Goal: Task Accomplishment & Management: Check status

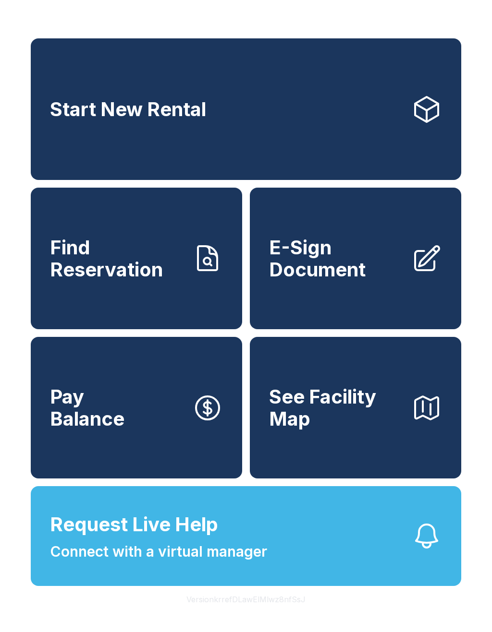
click at [251, 563] on span "Connect with a virtual manager" at bounding box center [158, 552] width 217 height 22
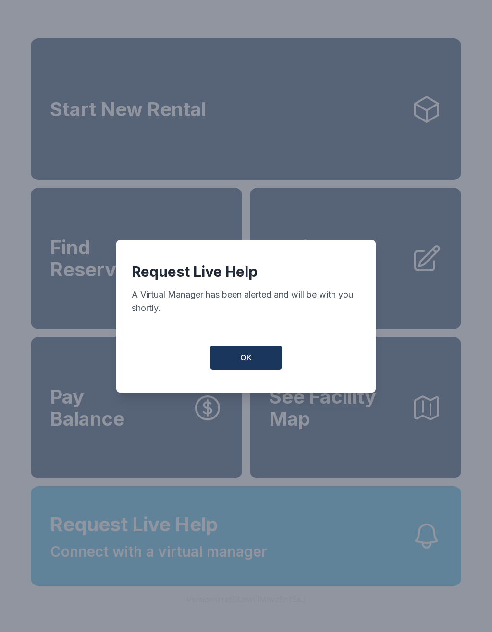
click at [250, 360] on span "OK" at bounding box center [246, 358] width 12 height 12
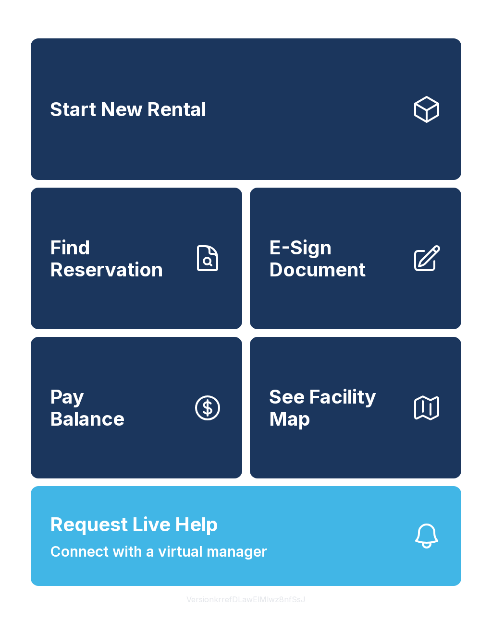
click at [94, 273] on span "Find Reservation" at bounding box center [117, 259] width 134 height 44
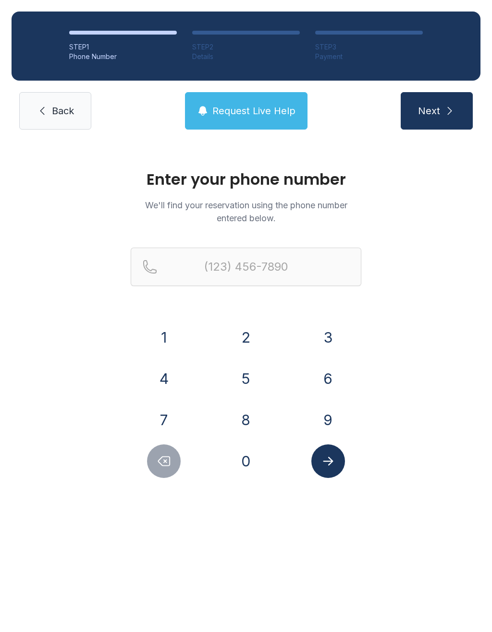
click at [255, 418] on button "8" at bounding box center [246, 420] width 34 height 34
click at [172, 382] on button "4" at bounding box center [164, 379] width 34 height 34
click at [338, 338] on button "3" at bounding box center [328, 338] width 34 height 34
click at [253, 326] on button "2" at bounding box center [246, 338] width 34 height 34
click at [172, 325] on button "1" at bounding box center [164, 338] width 34 height 34
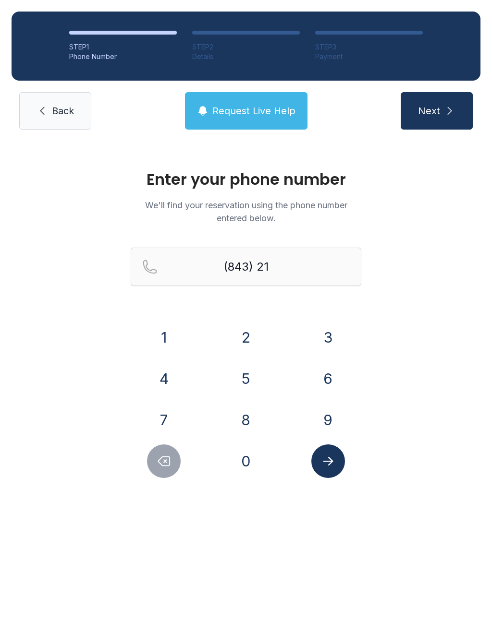
click at [170, 375] on button "4" at bounding box center [164, 379] width 34 height 34
click at [242, 371] on button "5" at bounding box center [246, 379] width 34 height 34
click at [256, 411] on button "8" at bounding box center [246, 420] width 34 height 34
click at [334, 332] on button "3" at bounding box center [328, 338] width 34 height 34
click at [338, 375] on button "6" at bounding box center [328, 379] width 34 height 34
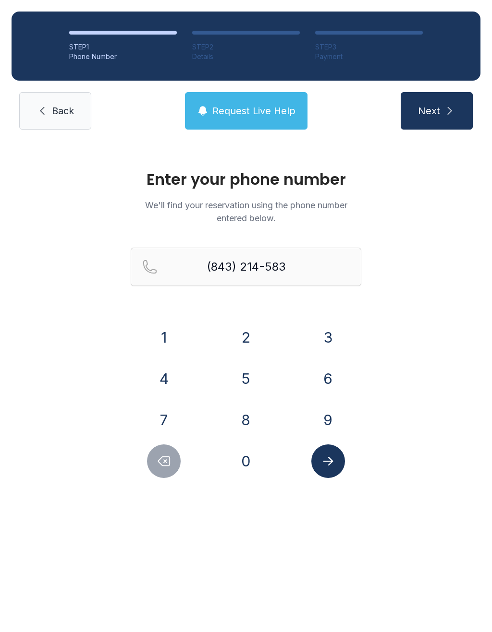
type input "[PHONE_NUMBER]"
click at [325, 475] on button "Submit lookup form" at bounding box center [328, 462] width 34 height 34
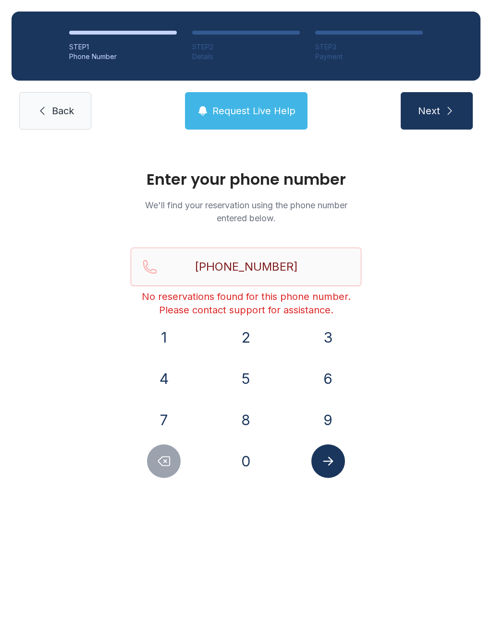
click at [59, 115] on span "Back" at bounding box center [63, 110] width 22 height 13
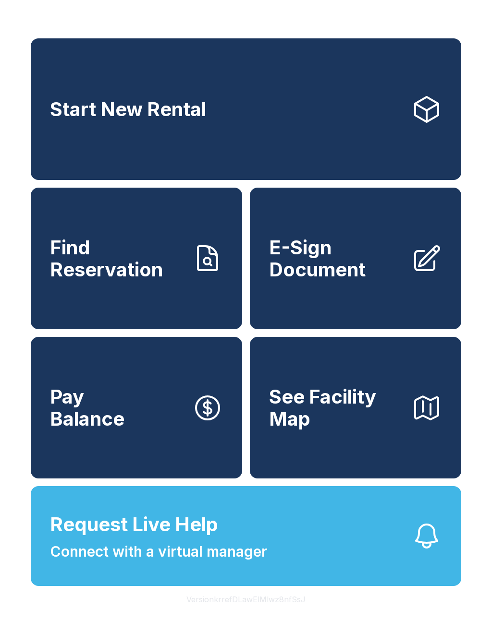
click at [220, 563] on span "Connect with a virtual manager" at bounding box center [158, 552] width 217 height 22
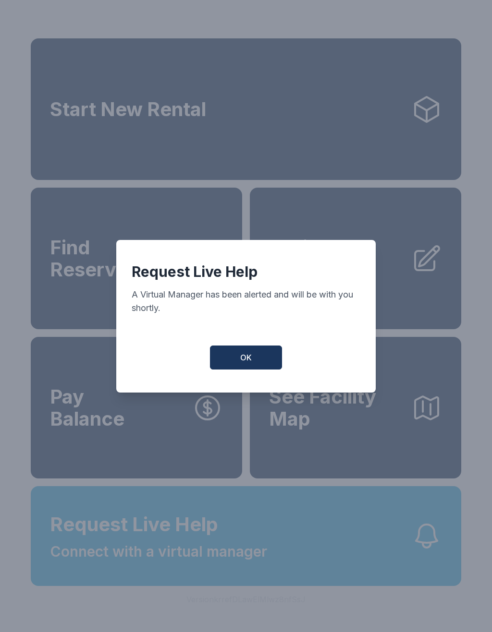
click at [243, 369] on button "OK" at bounding box center [246, 358] width 72 height 24
